Goal: Task Accomplishment & Management: Complete application form

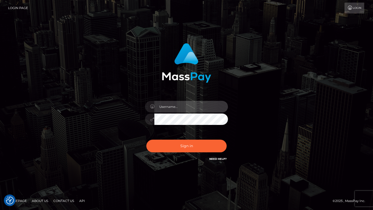
click at [168, 106] on input "text" at bounding box center [191, 107] width 74 height 12
type input "[EMAIL_ADDRESS][DOMAIN_NAME]"
click at [146, 140] on button "Sign in" at bounding box center [186, 146] width 80 height 13
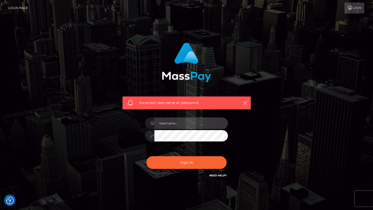
click at [183, 125] on input "text" at bounding box center [191, 124] width 74 height 12
click at [189, 123] on input "0659175835" at bounding box center [191, 124] width 74 height 12
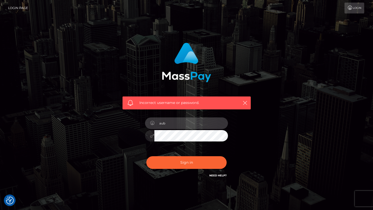
type input "[EMAIL_ADDRESS][DOMAIN_NAME]"
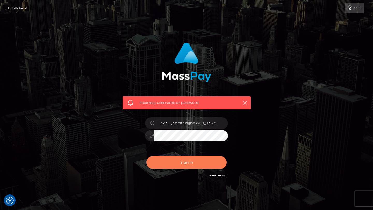
click at [198, 160] on button "Sign in" at bounding box center [186, 162] width 80 height 13
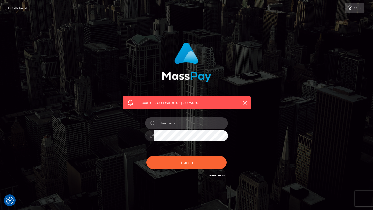
click at [196, 124] on input "text" at bounding box center [191, 124] width 74 height 12
type input "[EMAIL_ADDRESS][DOMAIN_NAME]"
click at [146, 156] on button "Sign in" at bounding box center [186, 162] width 80 height 13
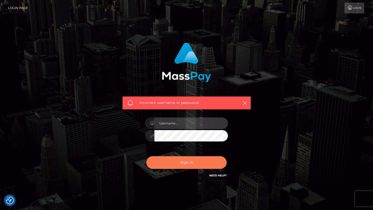
type input "[EMAIL_ADDRESS][DOMAIN_NAME]"
click at [188, 163] on button "Sign in" at bounding box center [186, 162] width 80 height 13
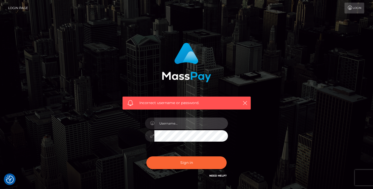
type input "[EMAIL_ADDRESS][DOMAIN_NAME]"
click at [152, 136] on icon at bounding box center [152, 136] width 4 height 4
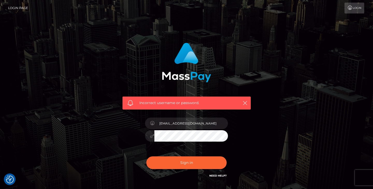
click at [152, 136] on icon at bounding box center [152, 136] width 4 height 4
click at [146, 156] on button "Sign in" at bounding box center [186, 162] width 80 height 13
type input "[EMAIL_ADDRESS][DOMAIN_NAME]"
click at [146, 156] on button "Sign in" at bounding box center [186, 162] width 80 height 13
type input "[EMAIL_ADDRESS][DOMAIN_NAME]"
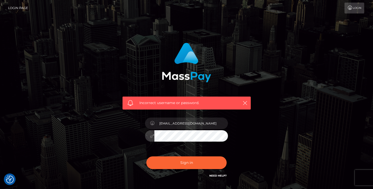
click at [146, 156] on button "Sign in" at bounding box center [186, 162] width 80 height 13
type input "[EMAIL_ADDRESS][DOMAIN_NAME]"
click at [146, 156] on button "Sign in" at bounding box center [186, 162] width 80 height 13
type input "[EMAIL_ADDRESS][DOMAIN_NAME]"
click at [146, 156] on button "Sign in" at bounding box center [186, 162] width 80 height 13
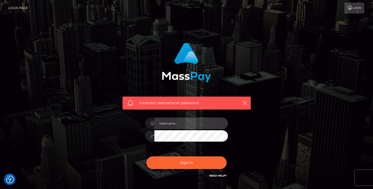
type input "[EMAIL_ADDRESS][DOMAIN_NAME]"
click at [146, 156] on button "Sign in" at bounding box center [186, 162] width 80 height 13
type input "[EMAIL_ADDRESS][DOMAIN_NAME]"
click at [146, 156] on button "Sign in" at bounding box center [186, 162] width 80 height 13
type input "[EMAIL_ADDRESS][DOMAIN_NAME]"
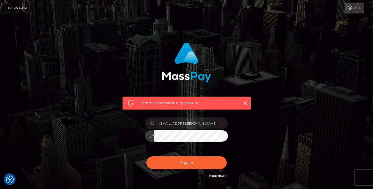
click at [146, 156] on button "Sign in" at bounding box center [186, 162] width 80 height 13
type input "[EMAIL_ADDRESS][DOMAIN_NAME]"
click at [146, 156] on button "Sign in" at bounding box center [186, 162] width 80 height 13
type input "[EMAIL_ADDRESS][DOMAIN_NAME]"
click at [146, 156] on button "Sign in" at bounding box center [186, 162] width 80 height 13
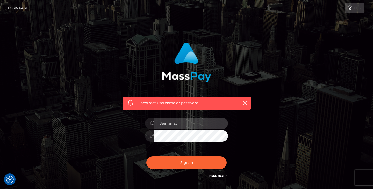
type input "[EMAIL_ADDRESS][DOMAIN_NAME]"
click at [146, 156] on button "Sign in" at bounding box center [186, 162] width 80 height 13
type input "[EMAIL_ADDRESS][DOMAIN_NAME]"
click at [146, 156] on button "Sign in" at bounding box center [186, 162] width 80 height 13
type input "[EMAIL_ADDRESS][DOMAIN_NAME]"
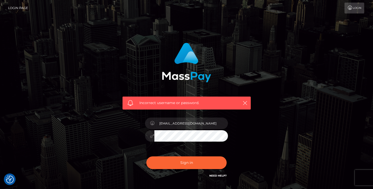
click at [220, 175] on link "Need Help?" at bounding box center [217, 175] width 17 height 3
click at [218, 177] on link "Need Help?" at bounding box center [217, 175] width 17 height 3
